Goal: Task Accomplishment & Management: Manage account settings

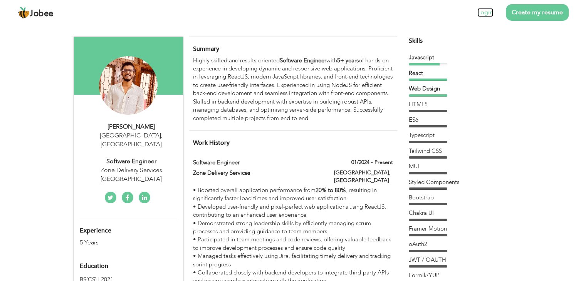
click at [485, 9] on link "Login" at bounding box center [485, 12] width 16 height 9
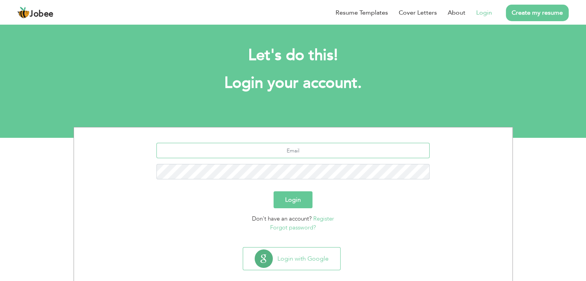
click at [295, 156] on input "text" at bounding box center [292, 150] width 273 height 15
type input "se.fizaniqbal@gmail.com"
click at [273, 191] on button "Login" at bounding box center [292, 199] width 39 height 17
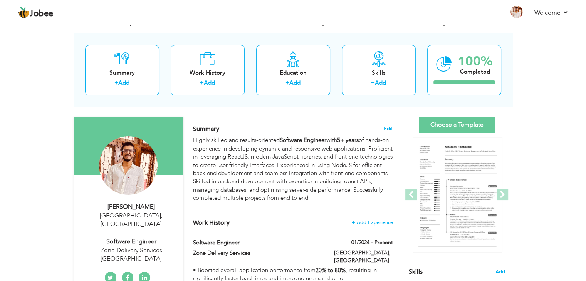
scroll to position [32, 0]
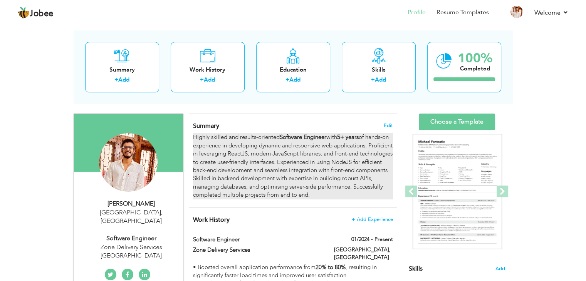
click at [345, 160] on div "Highly skilled and results-oriented Software Engineer with 5+ years of hands-on…" at bounding box center [292, 166] width 199 height 66
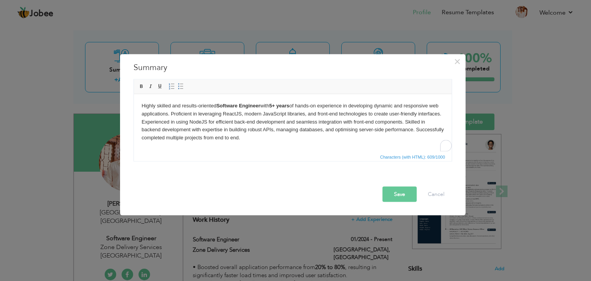
click at [276, 107] on strong "5+ years" at bounding box center [279, 105] width 20 height 6
click at [389, 195] on button "Save" at bounding box center [400, 194] width 34 height 15
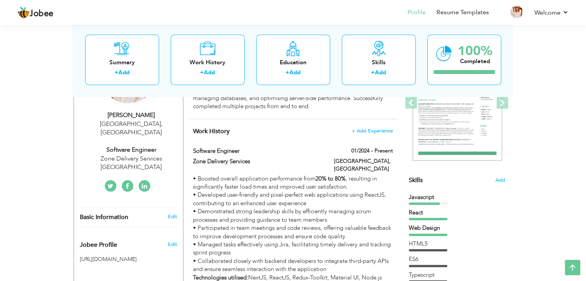
scroll to position [0, 0]
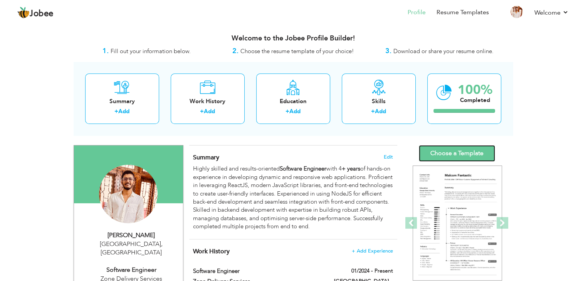
click at [451, 160] on link "Choose a Template" at bounding box center [457, 153] width 76 height 17
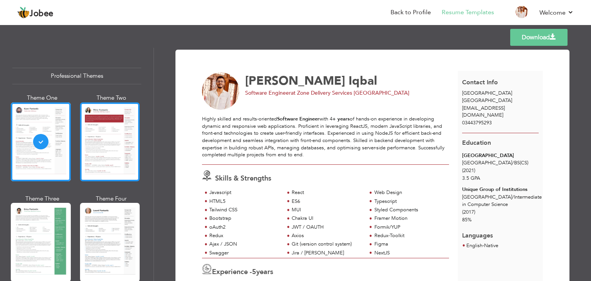
click at [119, 142] on div at bounding box center [110, 141] width 60 height 79
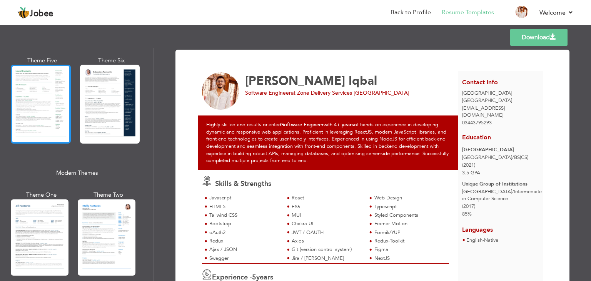
scroll to position [259, 0]
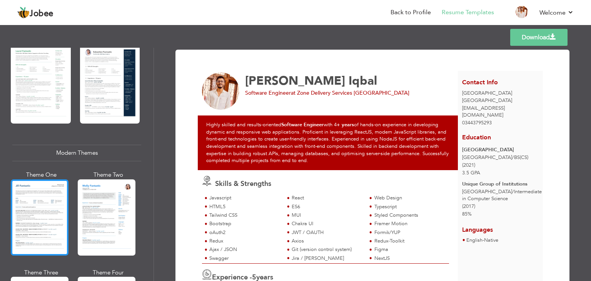
click at [54, 208] on div at bounding box center [40, 217] width 58 height 76
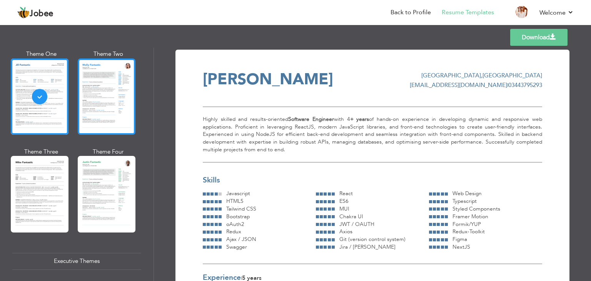
scroll to position [380, 0]
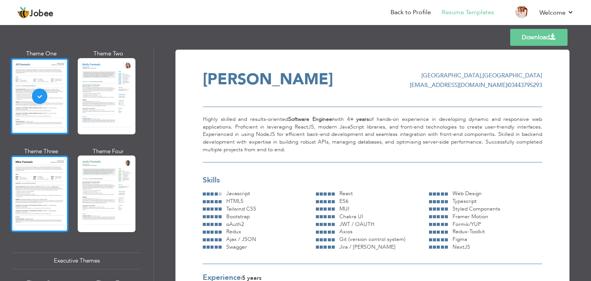
click at [49, 190] on div at bounding box center [40, 194] width 58 height 76
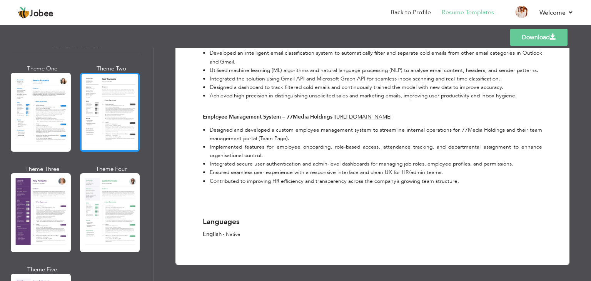
scroll to position [596, 0]
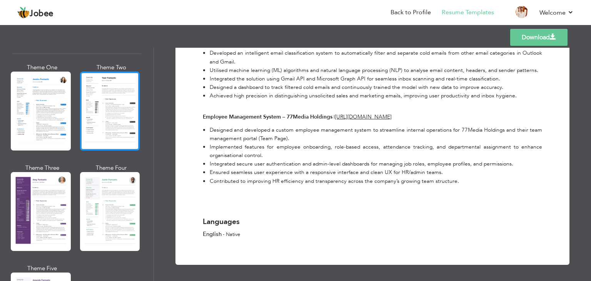
click at [131, 204] on div at bounding box center [110, 211] width 60 height 79
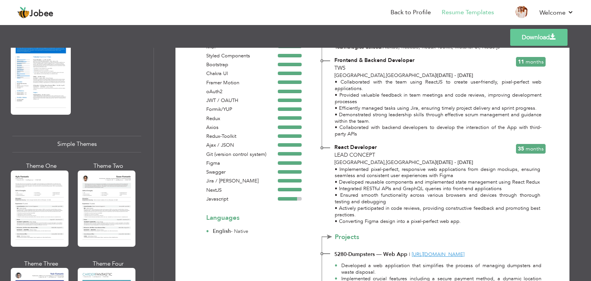
scroll to position [1271, 0]
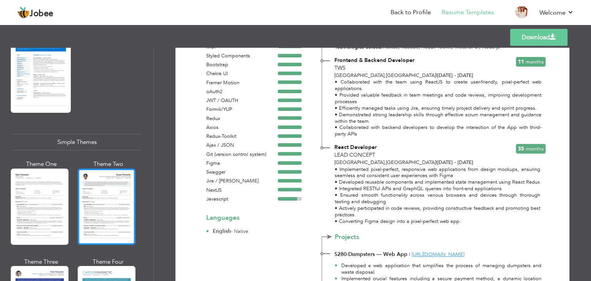
click at [93, 196] on div at bounding box center [107, 207] width 58 height 76
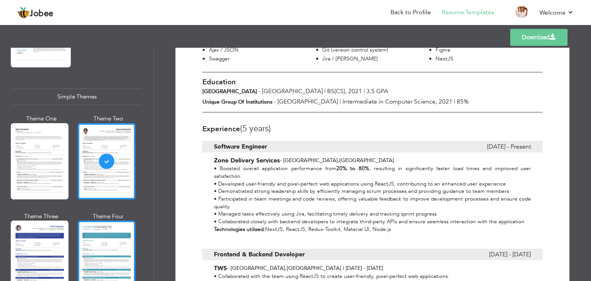
scroll to position [1338, 0]
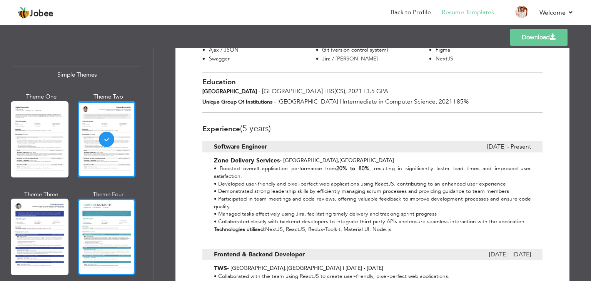
click at [125, 227] on div at bounding box center [107, 237] width 58 height 76
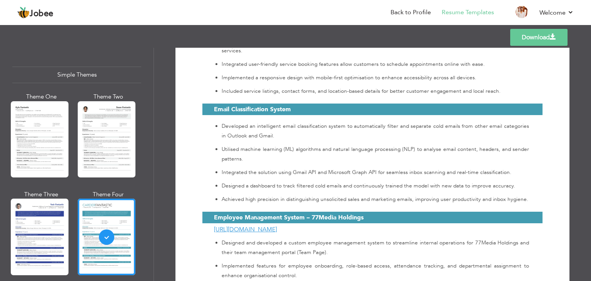
scroll to position [1188, 0]
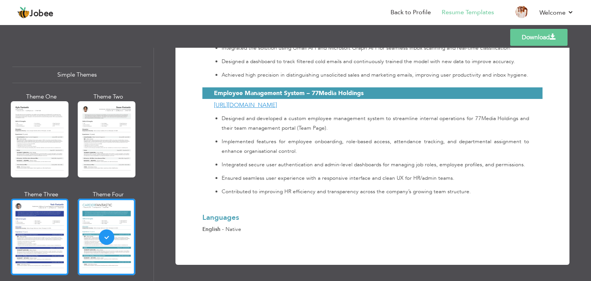
click at [50, 213] on div at bounding box center [40, 237] width 58 height 76
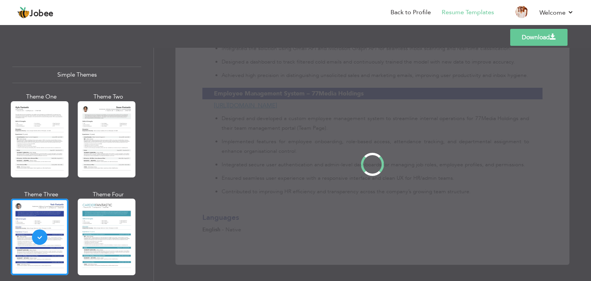
scroll to position [0, 0]
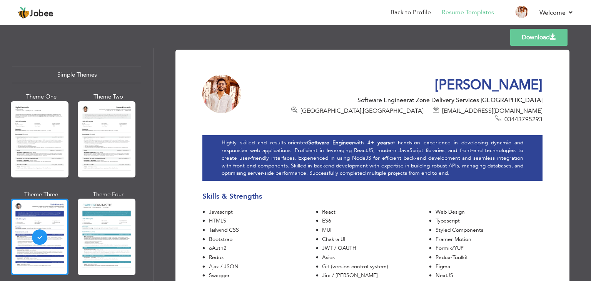
click at [43, 142] on div at bounding box center [40, 139] width 58 height 76
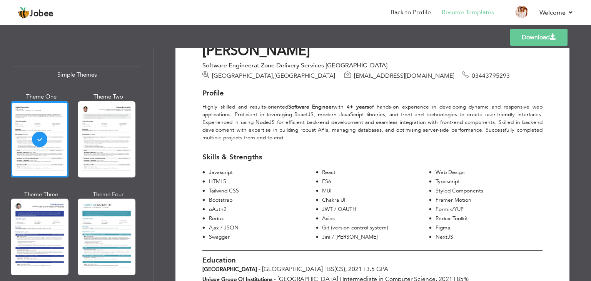
scroll to position [1240, 0]
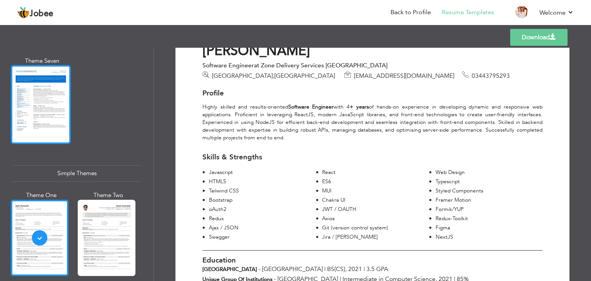
click at [57, 120] on div at bounding box center [41, 104] width 60 height 79
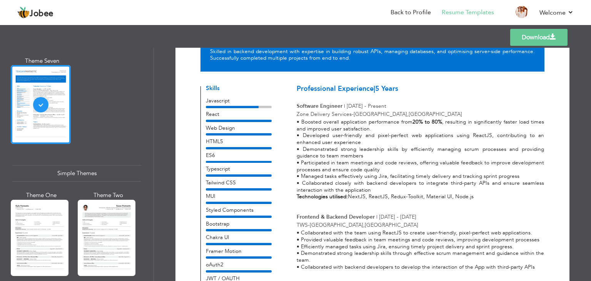
scroll to position [0, 0]
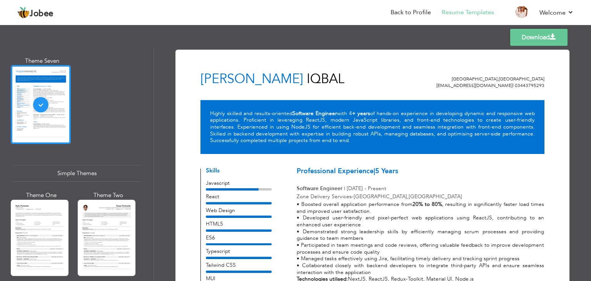
click at [539, 35] on link "Download" at bounding box center [539, 37] width 57 height 17
click at [578, 60] on div "Download Muhammad Fizan Iqbal Lahore , Pakistan se.fizaniqbal@gmail.com | 03443…" at bounding box center [372, 164] width 437 height 233
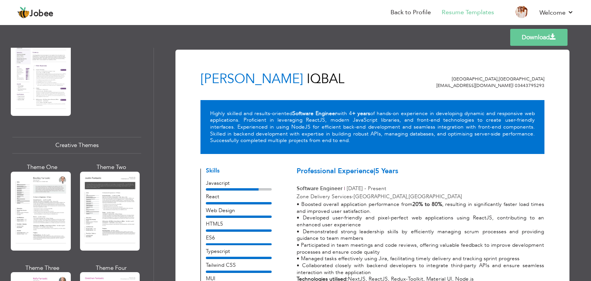
scroll to position [832, 0]
click at [422, 14] on link "Back to Profile" at bounding box center [411, 12] width 40 height 9
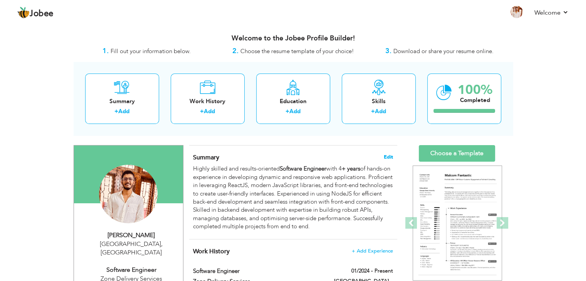
click at [389, 157] on span "Edit" at bounding box center [388, 156] width 9 height 5
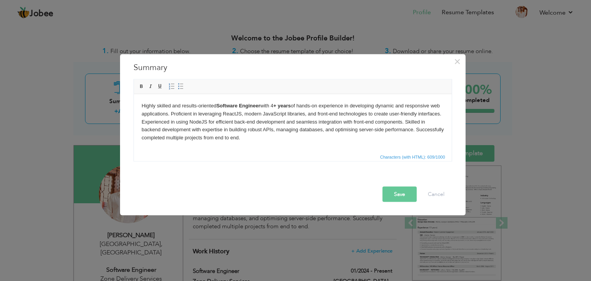
click at [278, 107] on strong "+ years" at bounding box center [281, 105] width 17 height 6
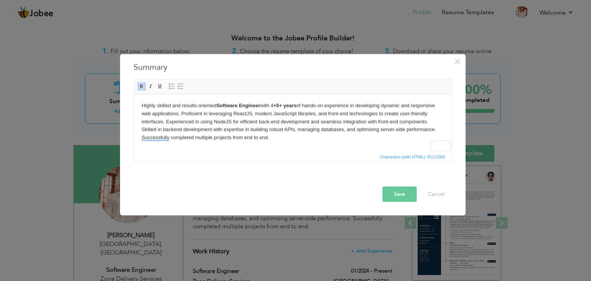
click at [278, 106] on strong "+5+ years" at bounding box center [284, 105] width 23 height 6
click at [402, 191] on button "Save" at bounding box center [400, 194] width 34 height 15
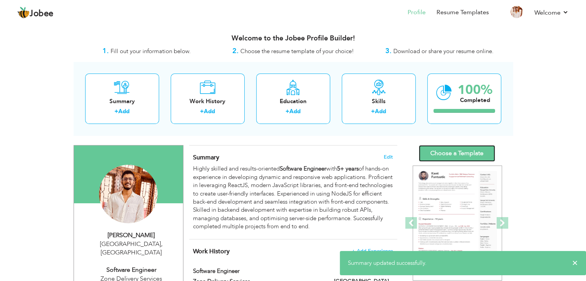
click at [460, 154] on link "Choose a Template" at bounding box center [457, 153] width 76 height 17
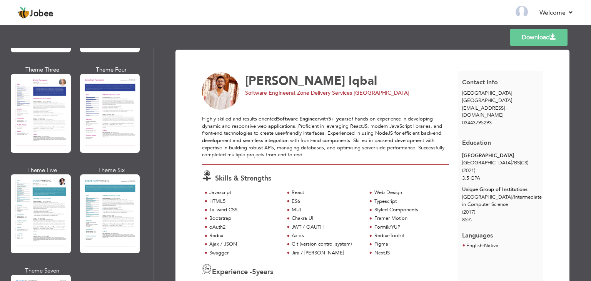
scroll to position [1101, 0]
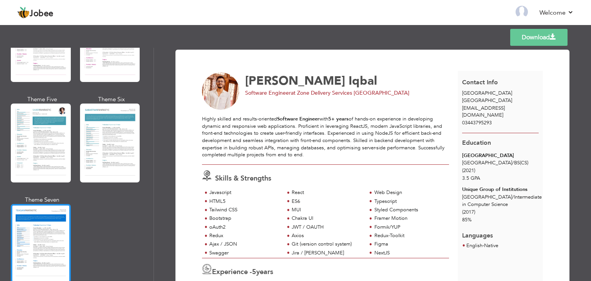
click at [18, 233] on div at bounding box center [41, 243] width 60 height 79
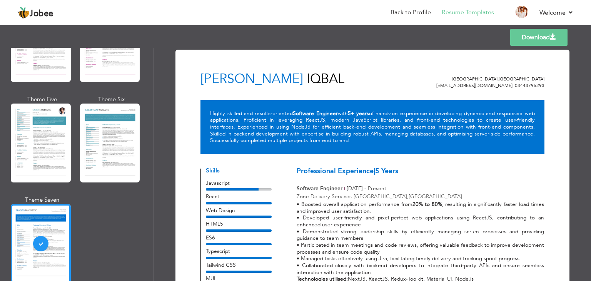
click at [560, 40] on link "Download" at bounding box center [539, 37] width 57 height 17
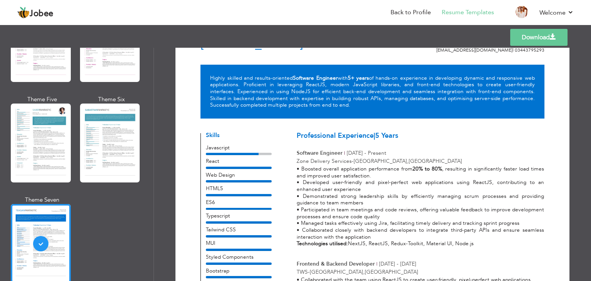
scroll to position [0, 0]
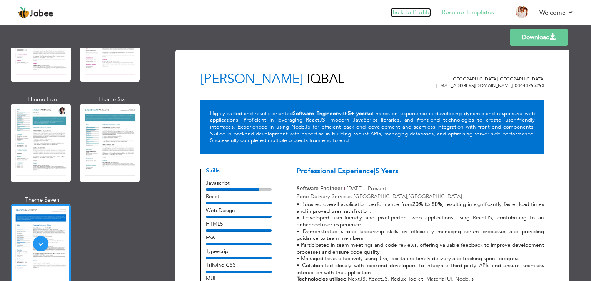
click at [415, 8] on link "Back to Profile" at bounding box center [411, 12] width 40 height 9
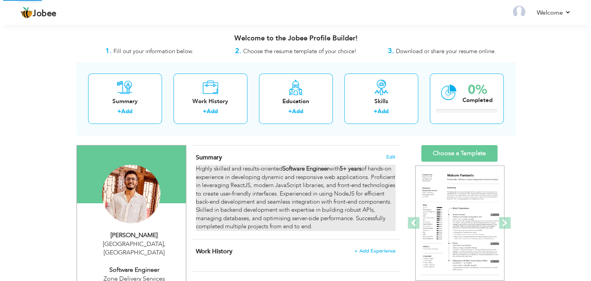
scroll to position [41, 0]
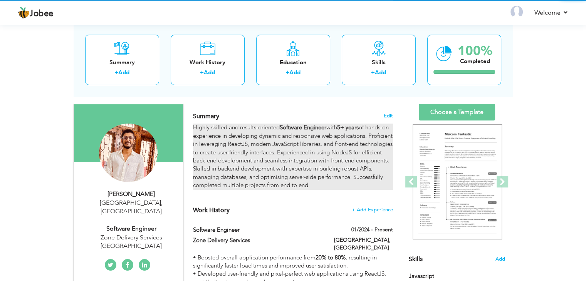
click at [371, 127] on div "Highly skilled and results-oriented Software Engineer with 5+ years of hands-on…" at bounding box center [292, 157] width 199 height 66
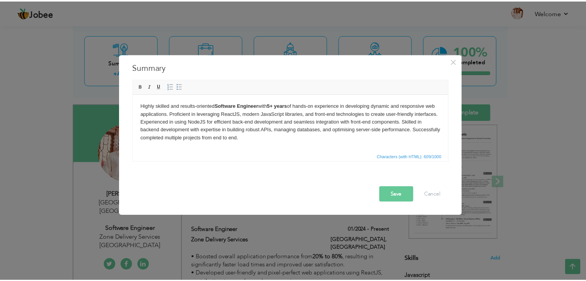
scroll to position [0, 0]
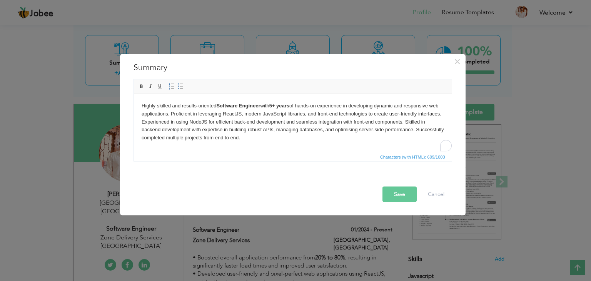
click at [275, 107] on strong "5+ years" at bounding box center [279, 105] width 20 height 6
click at [276, 106] on strong "54+ years" at bounding box center [280, 105] width 23 height 6
click at [398, 196] on button "Save" at bounding box center [400, 194] width 34 height 15
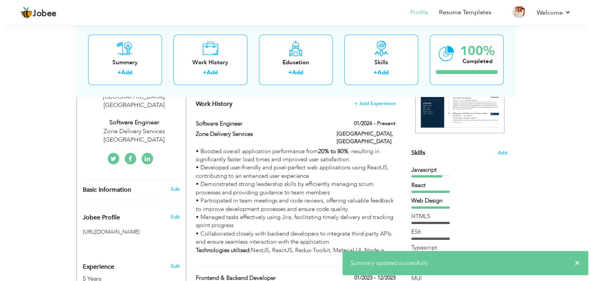
scroll to position [149, 0]
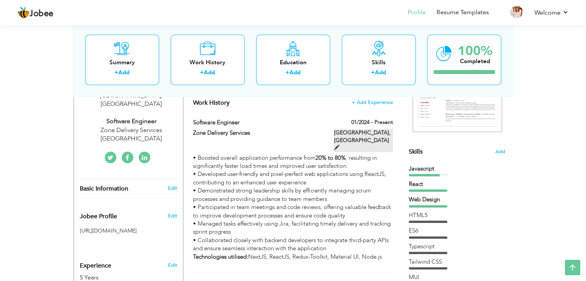
click at [364, 136] on label "Dubai, UAE" at bounding box center [363, 140] width 59 height 23
type input "Software Engineer"
type input "Zone Delivery Services"
type input "01/2024"
type input "UAE"
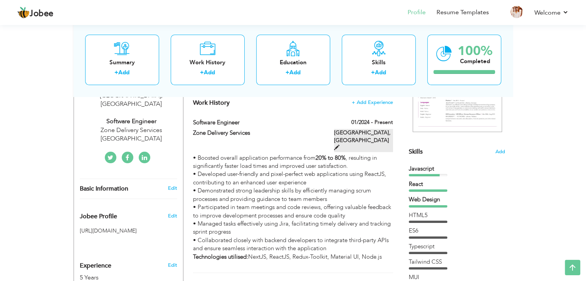
type input "Dubai"
checkbox input "true"
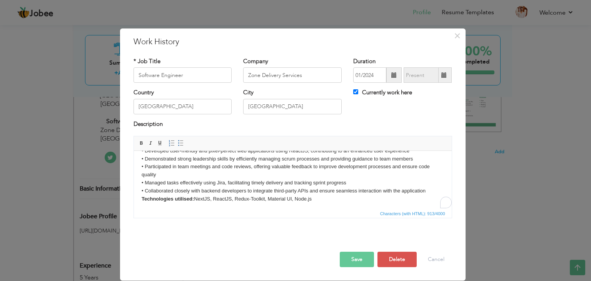
scroll to position [0, 0]
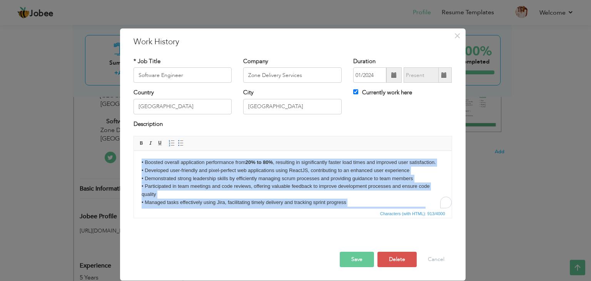
drag, startPoint x: 429, startPoint y: 192, endPoint x: 137, endPoint y: 142, distance: 296.9
click at [137, 151] on html "• Boosted overall application performance from 20% to 80% , resulting in signif…" at bounding box center [293, 190] width 318 height 79
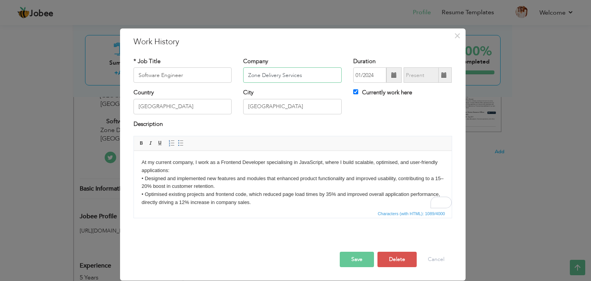
click at [273, 73] on input "Zone Delivery Services" at bounding box center [292, 74] width 99 height 15
type input "WideTech Solutions"
click at [171, 113] on input "UAE" at bounding box center [183, 106] width 99 height 15
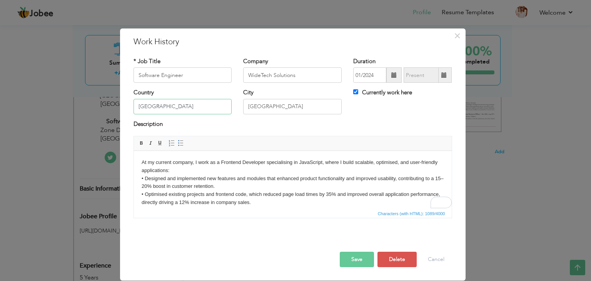
click at [171, 113] on input "UAE" at bounding box center [183, 106] width 99 height 15
click at [186, 102] on input "[GEOGRAPHIC_DATA]" at bounding box center [183, 106] width 99 height 15
type input "[GEOGRAPHIC_DATA]"
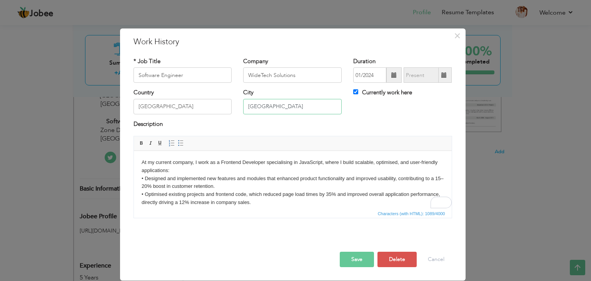
type input "[GEOGRAPHIC_DATA]"
click at [394, 77] on span at bounding box center [394, 74] width 5 height 5
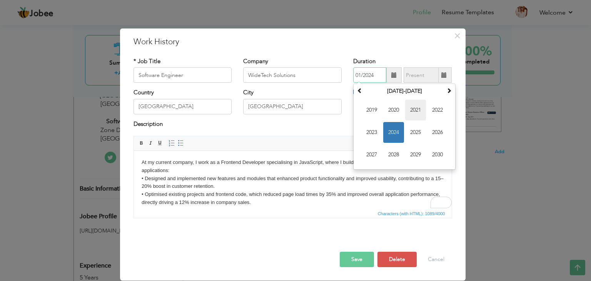
click at [420, 109] on span "2021" at bounding box center [415, 110] width 21 height 21
click at [431, 133] on span "Aug" at bounding box center [437, 132] width 21 height 21
type input "08/2021"
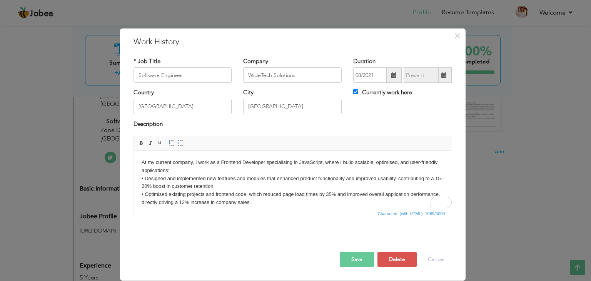
click at [351, 256] on button "Save" at bounding box center [357, 259] width 34 height 15
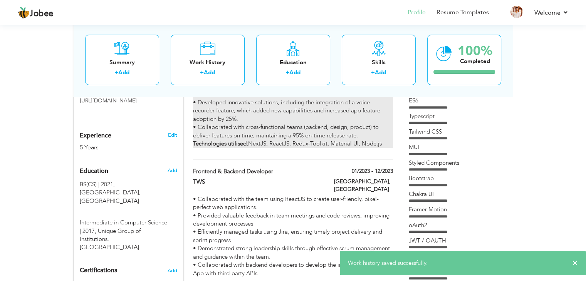
scroll to position [283, 0]
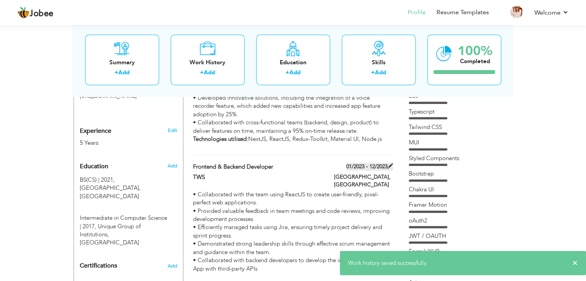
click at [389, 163] on span at bounding box center [389, 165] width 5 height 5
type input "Frontend & Backend Developer"
type input "TWS"
type input "01/2023"
type input "12/2023"
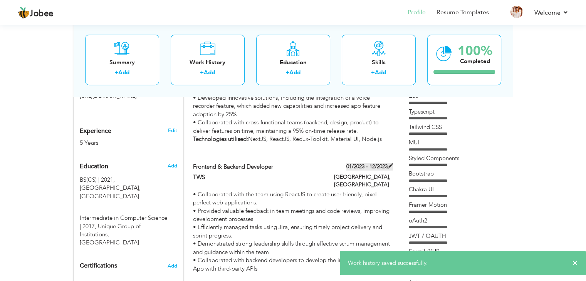
checkbox input "false"
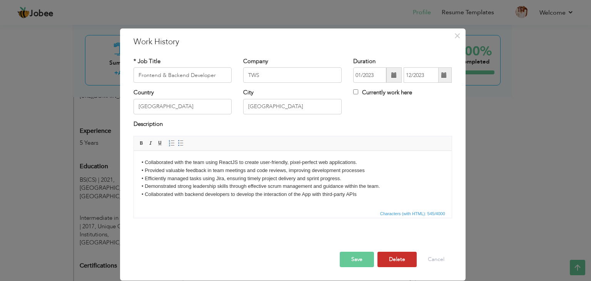
click at [390, 260] on button "Delete" at bounding box center [397, 259] width 39 height 15
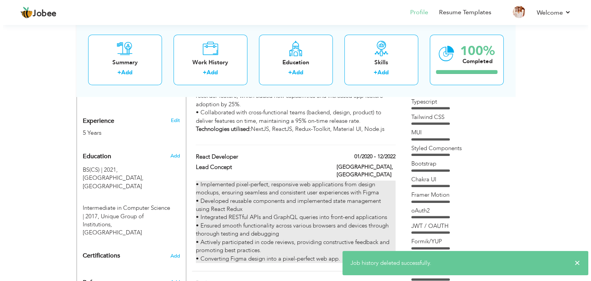
scroll to position [294, 0]
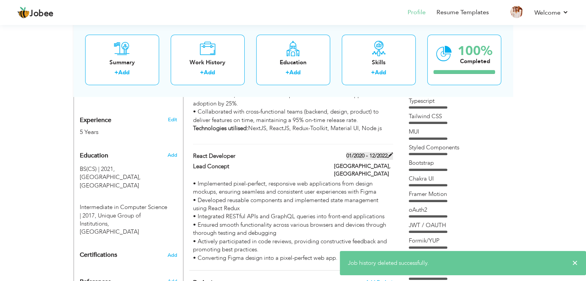
click at [357, 152] on label "01/2020 - 12/2022" at bounding box center [369, 156] width 47 height 8
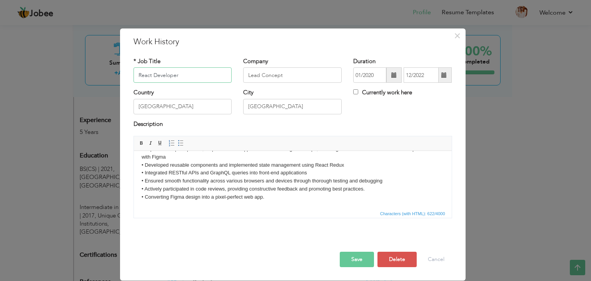
scroll to position [13, 0]
click at [395, 259] on button "Delete" at bounding box center [397, 259] width 39 height 15
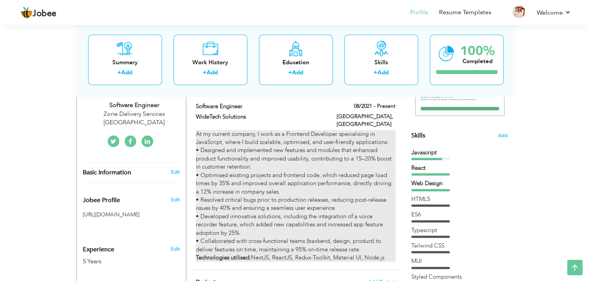
scroll to position [165, 0]
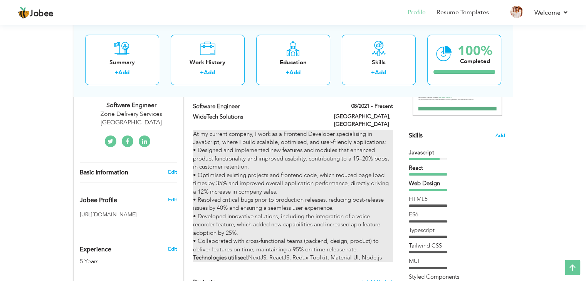
click at [380, 133] on p "At my current company, I work as a Frontend Developer specialising in JavaScrip…" at bounding box center [292, 196] width 199 height 132
type input "Software Engineer"
type input "WideTech Solutions"
type input "08/2021"
checkbox input "true"
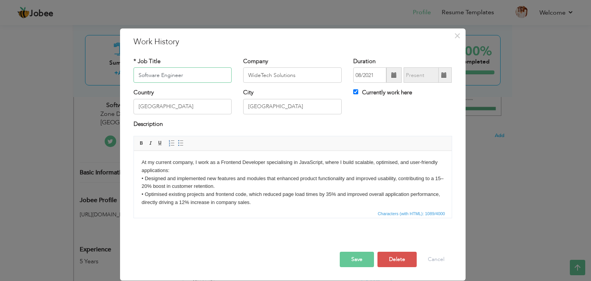
scroll to position [54, 0]
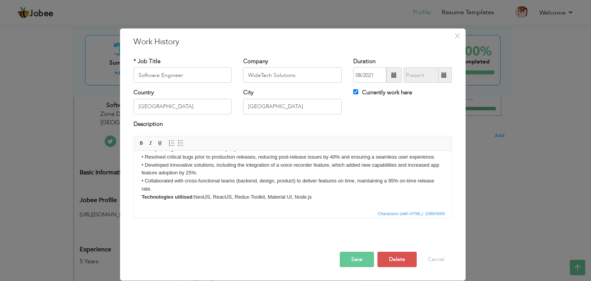
click at [224, 198] on p "At my current company, I work as a Frontend Developer specialising in JavaScrip…" at bounding box center [292, 153] width 303 height 96
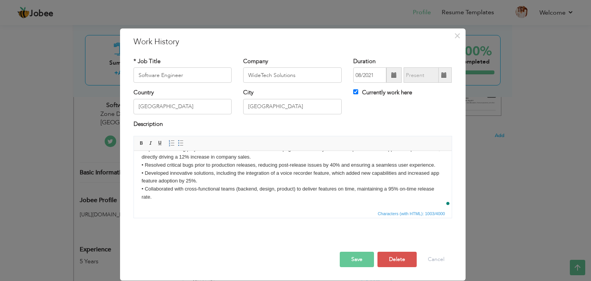
scroll to position [45, 0]
click at [355, 259] on button "Save" at bounding box center [357, 259] width 34 height 15
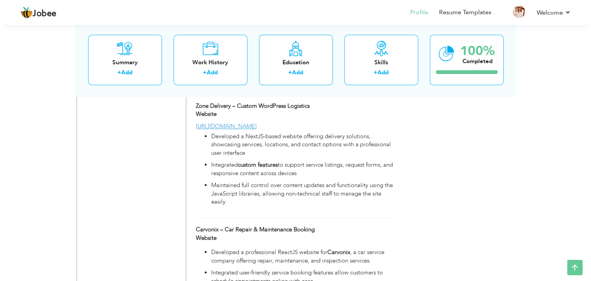
scroll to position [788, 0]
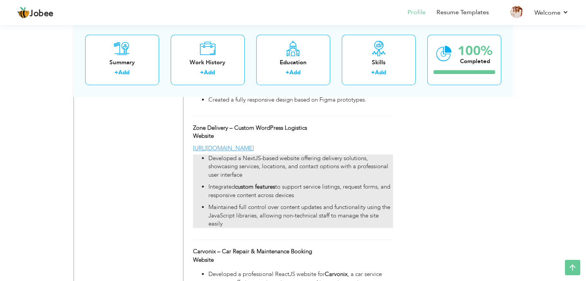
click at [355, 203] on p "Maintained full control over content updates and functionality using the JavaSc…" at bounding box center [300, 215] width 184 height 25
type input "Zone Delivery – Custom WordPress Logistics Website"
type input "https://zonedeliveryservices.com/"
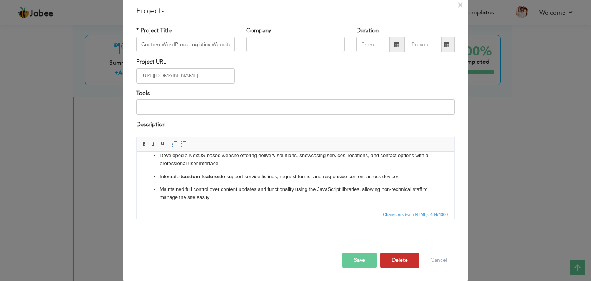
scroll to position [0, 0]
click at [401, 258] on button "Delete" at bounding box center [399, 260] width 39 height 15
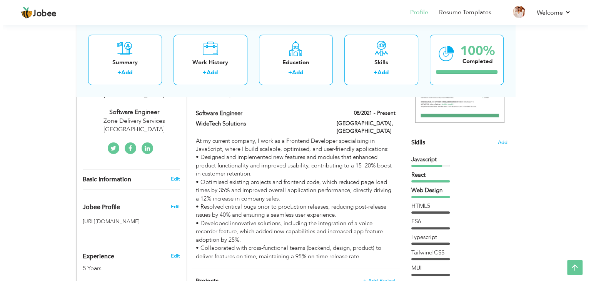
scroll to position [159, 0]
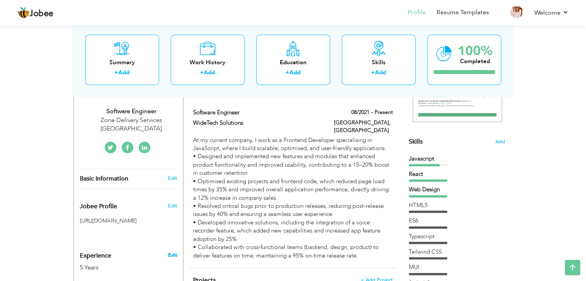
click at [174, 252] on link "Edit" at bounding box center [172, 255] width 9 height 7
type input "[PERSON_NAME]"
type input "Iqbal"
type input "03443795293"
select select "number:166"
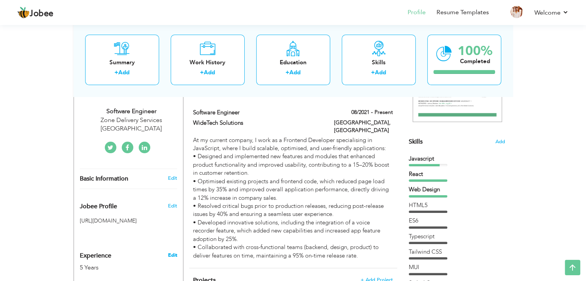
type input "[GEOGRAPHIC_DATA]"
select select "number:7"
type input "Zone Delivery Services UAE"
type input "Software Engineer"
type input "https://www.linkedin.com/in/muhammad-fizan-iqbal/"
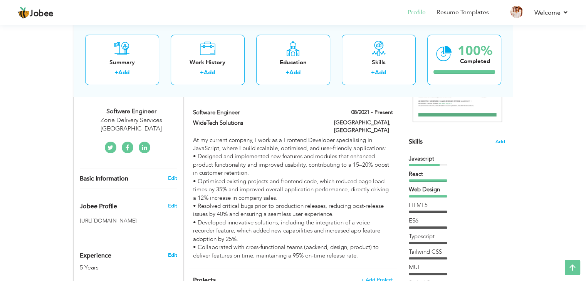
type input "https://twitter.com/Muhammad_fizan_"
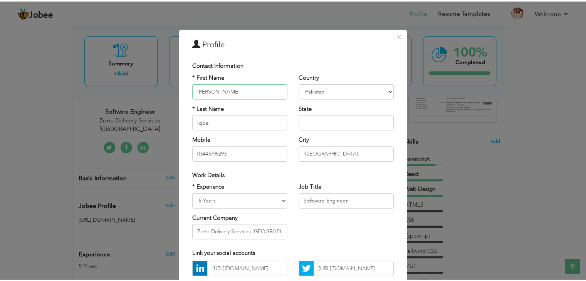
scroll to position [70, 0]
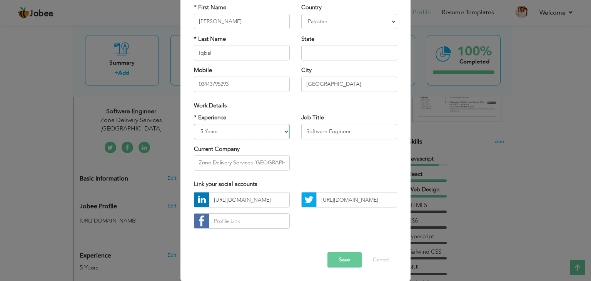
click at [203, 132] on select "Entry Level Less than 1 Year 1 Year 2 Years 3 Years 4 Years 5 Years 6 Years 7 Y…" at bounding box center [242, 131] width 96 height 15
select select "number:6"
click at [194, 124] on select "Entry Level Less than 1 Year 1 Year 2 Years 3 Years 4 Years 5 Years 6 Years 7 Y…" at bounding box center [242, 131] width 96 height 15
click at [340, 258] on button "Save" at bounding box center [345, 259] width 34 height 15
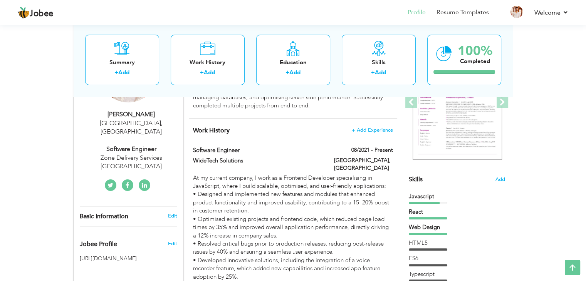
scroll to position [0, 0]
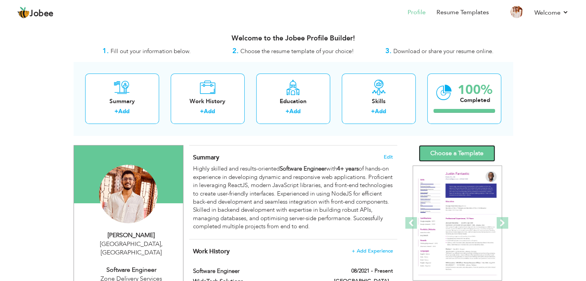
click at [453, 147] on link "Choose a Template" at bounding box center [457, 153] width 76 height 17
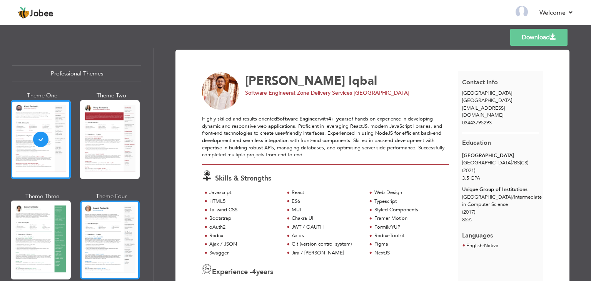
scroll to position [2, 0]
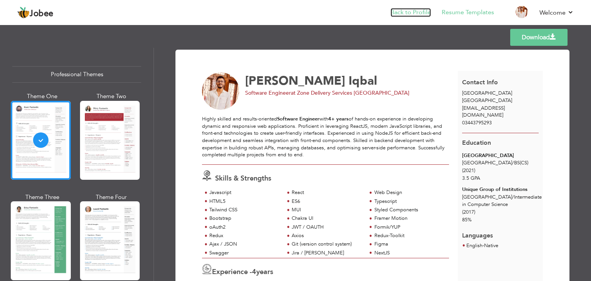
click at [407, 9] on link "Back to Profile" at bounding box center [411, 12] width 40 height 9
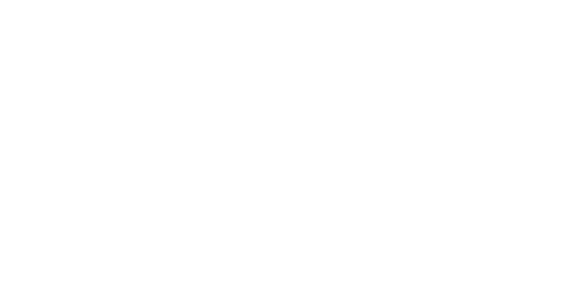
select select "?"
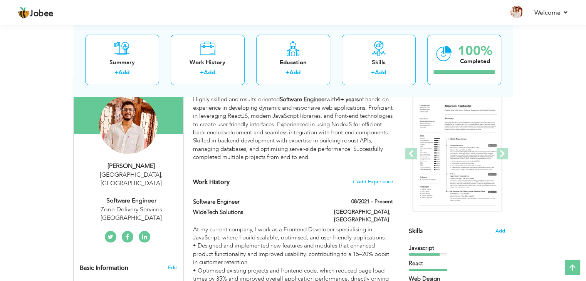
click at [152, 205] on div "Zone Delivery Services UAE" at bounding box center [131, 214] width 103 height 18
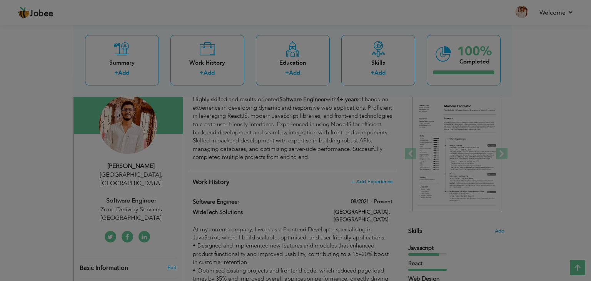
type input "[PERSON_NAME]"
type input "Iqbal"
type input "03443795293"
select select "number:166"
type input "[GEOGRAPHIC_DATA]"
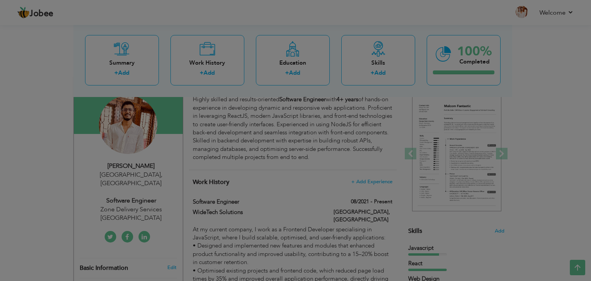
select select "number:6"
type input "Zone Delivery Services UAE"
type input "Software Engineer"
type input "https://www.linkedin.com/in/muhammad-fizan-iqbal/"
type input "https://twitter.com/Muhammad_fizan_"
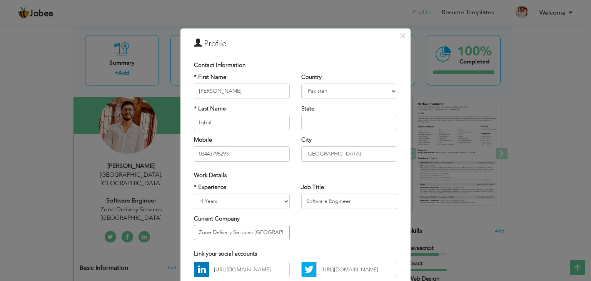
click at [238, 231] on input "Zone Delivery Services UAE" at bounding box center [242, 232] width 96 height 15
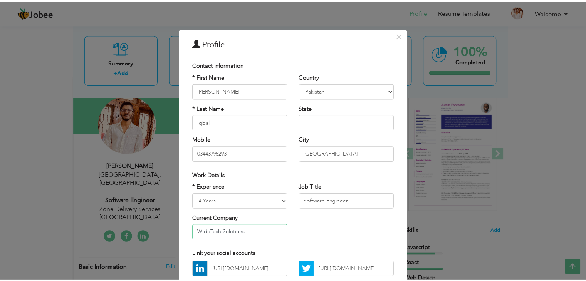
scroll to position [70, 0]
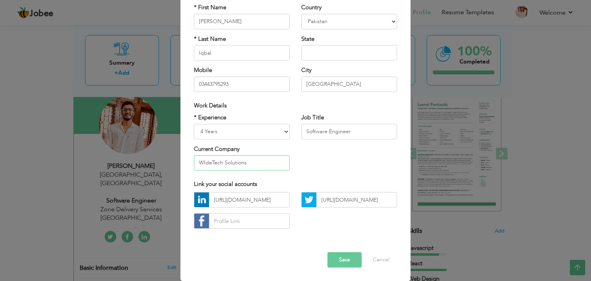
type input "WIdeTech Solutions"
click at [338, 261] on button "Save" at bounding box center [345, 259] width 34 height 15
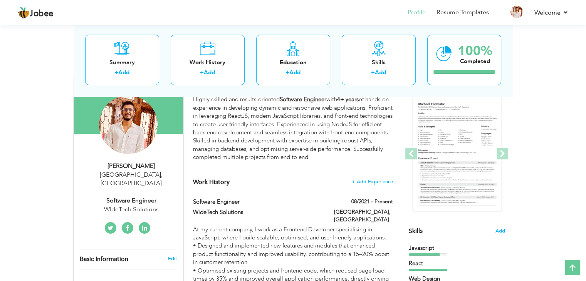
scroll to position [0, 0]
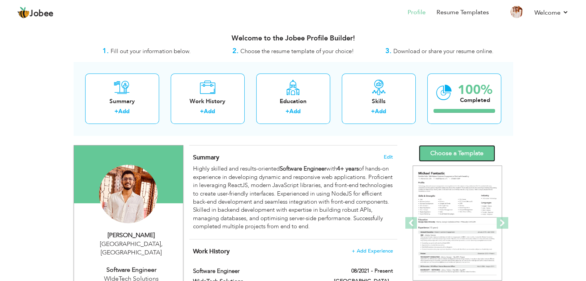
click at [436, 150] on link "Choose a Template" at bounding box center [457, 153] width 76 height 17
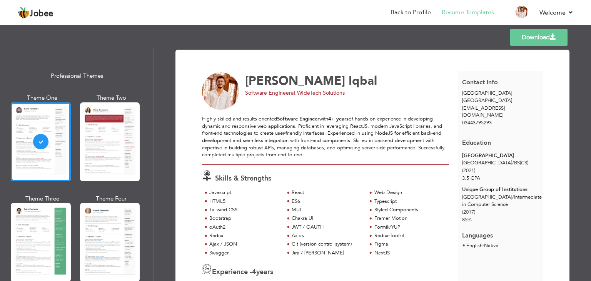
click at [480, 119] on span "03443795293" at bounding box center [477, 122] width 30 height 7
click at [502, 127] on div at bounding box center [500, 130] width 85 height 6
drag, startPoint x: 502, startPoint y: 122, endPoint x: 466, endPoint y: 100, distance: 42.3
click at [466, 100] on div "Contact Info [GEOGRAPHIC_DATA] [GEOGRAPHIC_DATA] [EMAIL_ADDRESS][DOMAIN_NAME] 0…" at bounding box center [500, 102] width 85 height 62
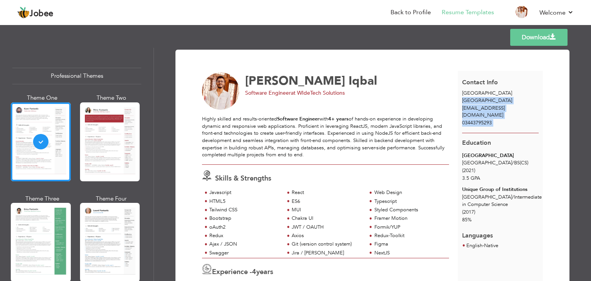
click at [466, 100] on span "[GEOGRAPHIC_DATA]" at bounding box center [487, 100] width 50 height 7
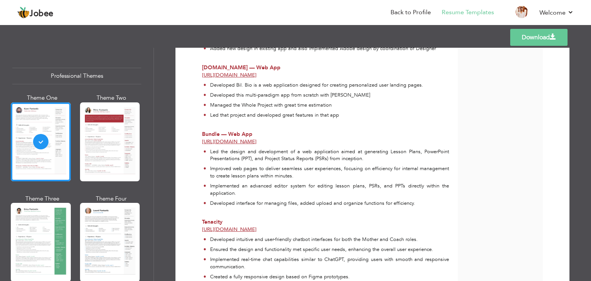
scroll to position [734, 0]
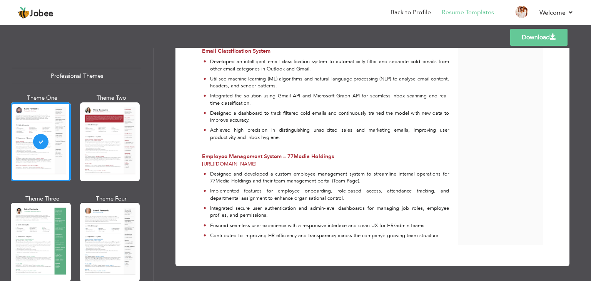
click at [534, 42] on link "Download" at bounding box center [539, 37] width 57 height 17
